Goal: Find specific page/section: Find specific page/section

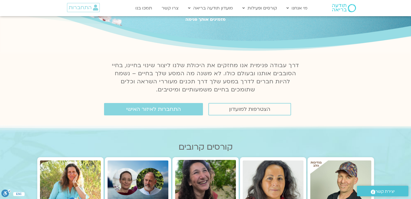
scroll to position [54, 0]
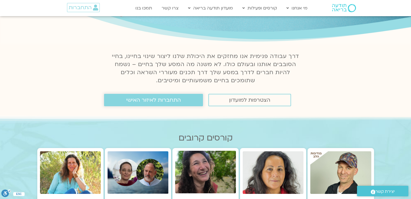
click at [179, 101] on span "התחברות לאיזור האישי" at bounding box center [153, 100] width 55 height 6
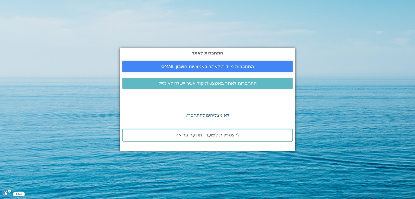
click at [221, 64] on span "התחברות מיידית לאתר באמצעות חשבון GMAIL" at bounding box center [207, 66] width 93 height 5
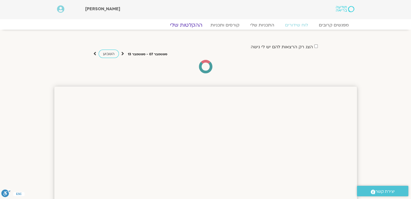
click at [195, 25] on link "ההקלטות שלי" at bounding box center [185, 25] width 45 height 6
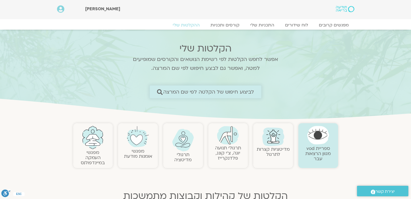
click at [245, 93] on span "לביצוע חיפוש של הקלטה לפי שם המרצה" at bounding box center [208, 92] width 91 height 6
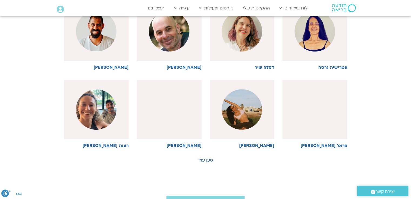
scroll to position [297, 0]
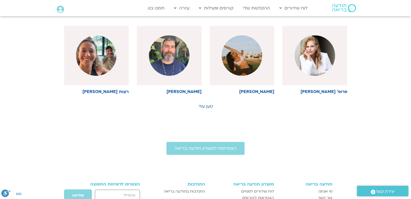
click at [205, 107] on link "טען עוד" at bounding box center [205, 106] width 15 height 6
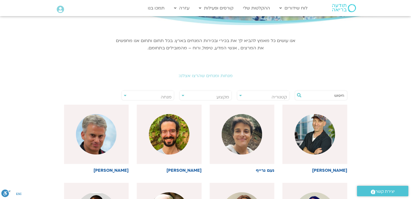
scroll to position [54, 0]
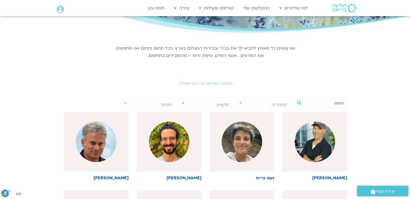
click at [327, 105] on input "text" at bounding box center [323, 103] width 41 height 9
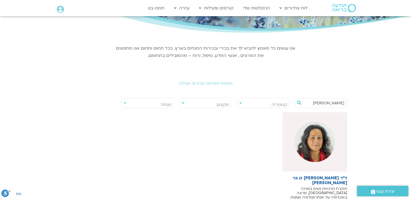
type input "[PERSON_NAME]"
click at [336, 157] on div at bounding box center [314, 141] width 65 height 59
